Goal: Navigation & Orientation: Find specific page/section

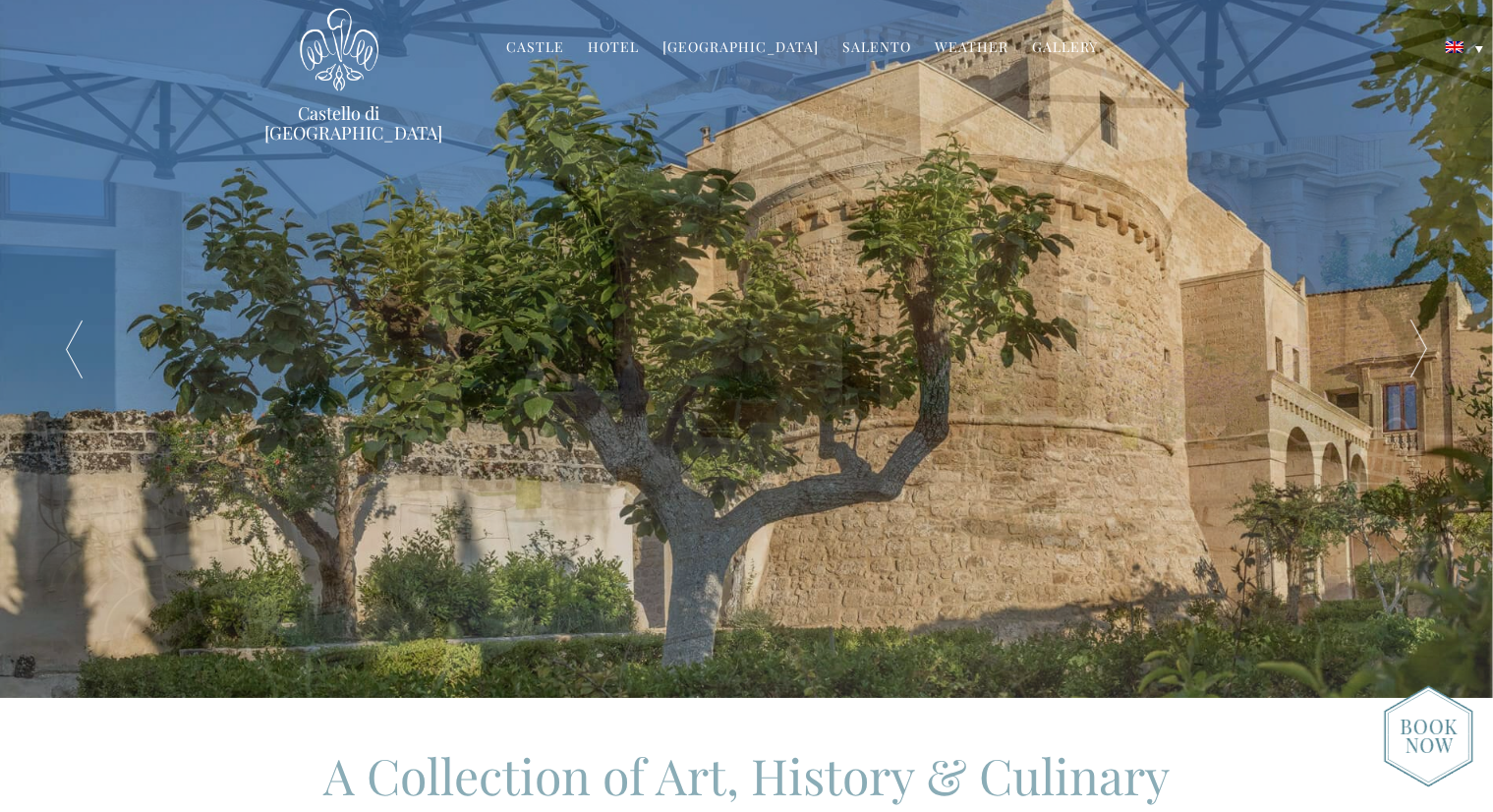
click at [622, 52] on link "Hotel" at bounding box center [614, 49] width 52 height 23
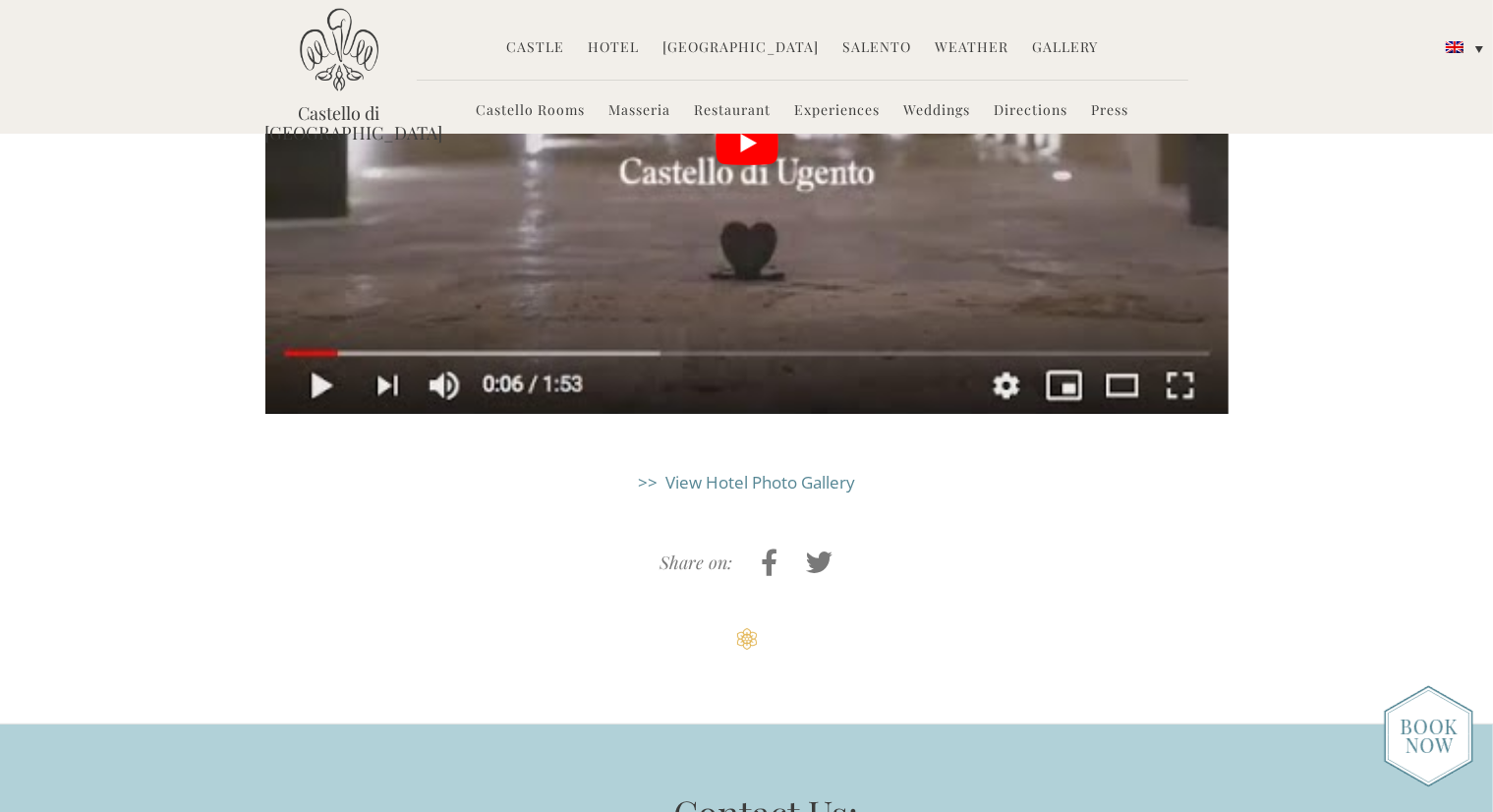
scroll to position [4918, 0]
